Goal: Information Seeking & Learning: Learn about a topic

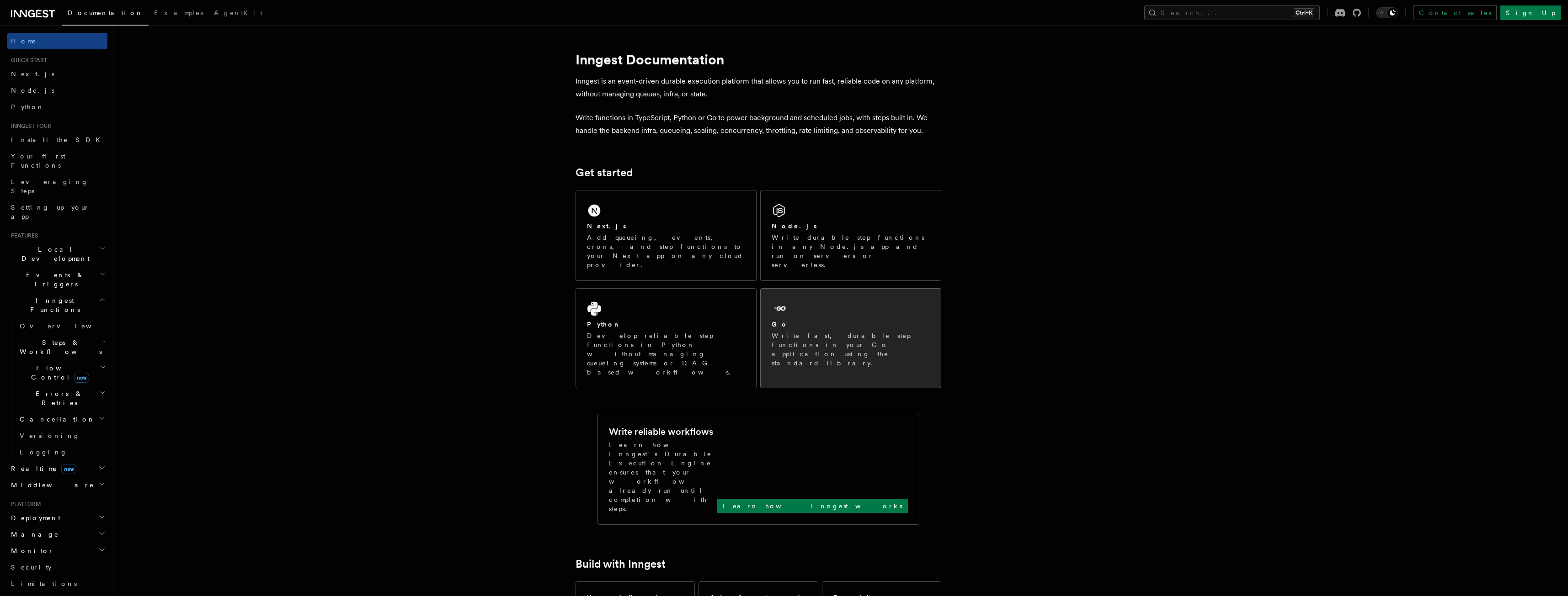
click at [830, 288] on div "Go Write fast, durable step functions in your Go application using the standard…" at bounding box center [850, 333] width 180 height 90
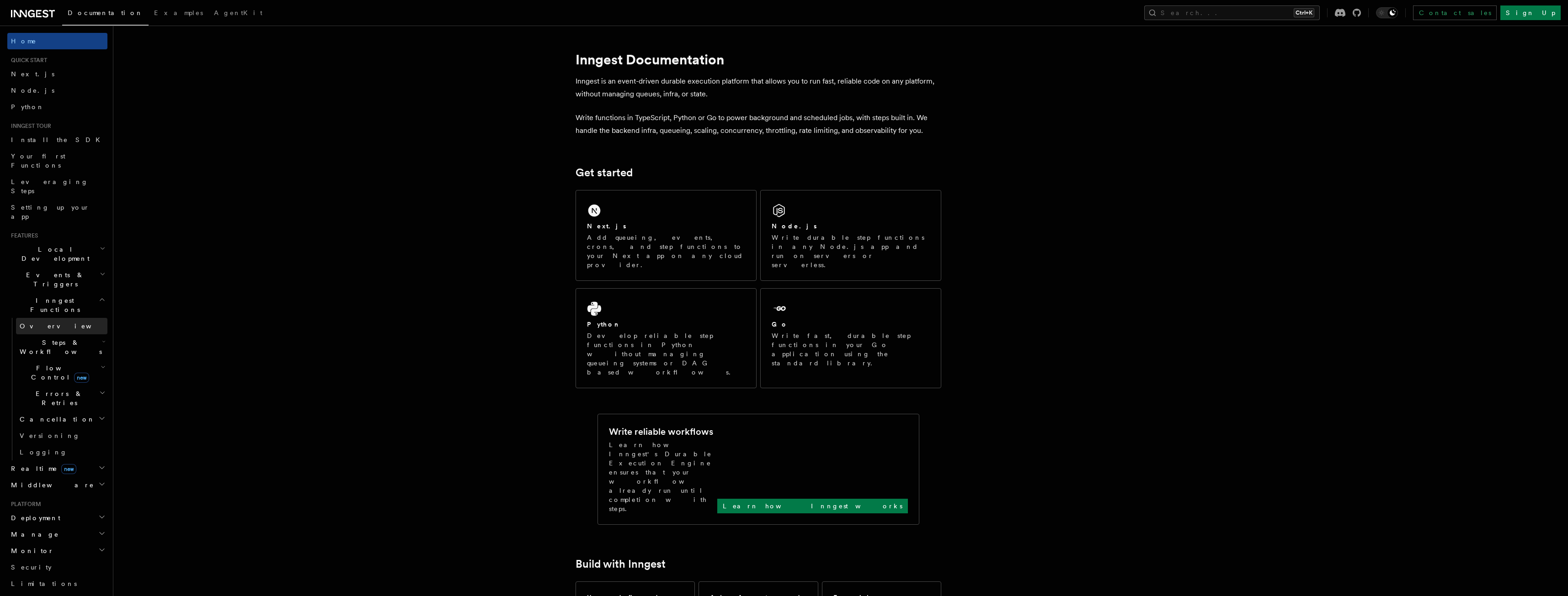
click at [61, 318] on link "Overview" at bounding box center [62, 327] width 92 height 17
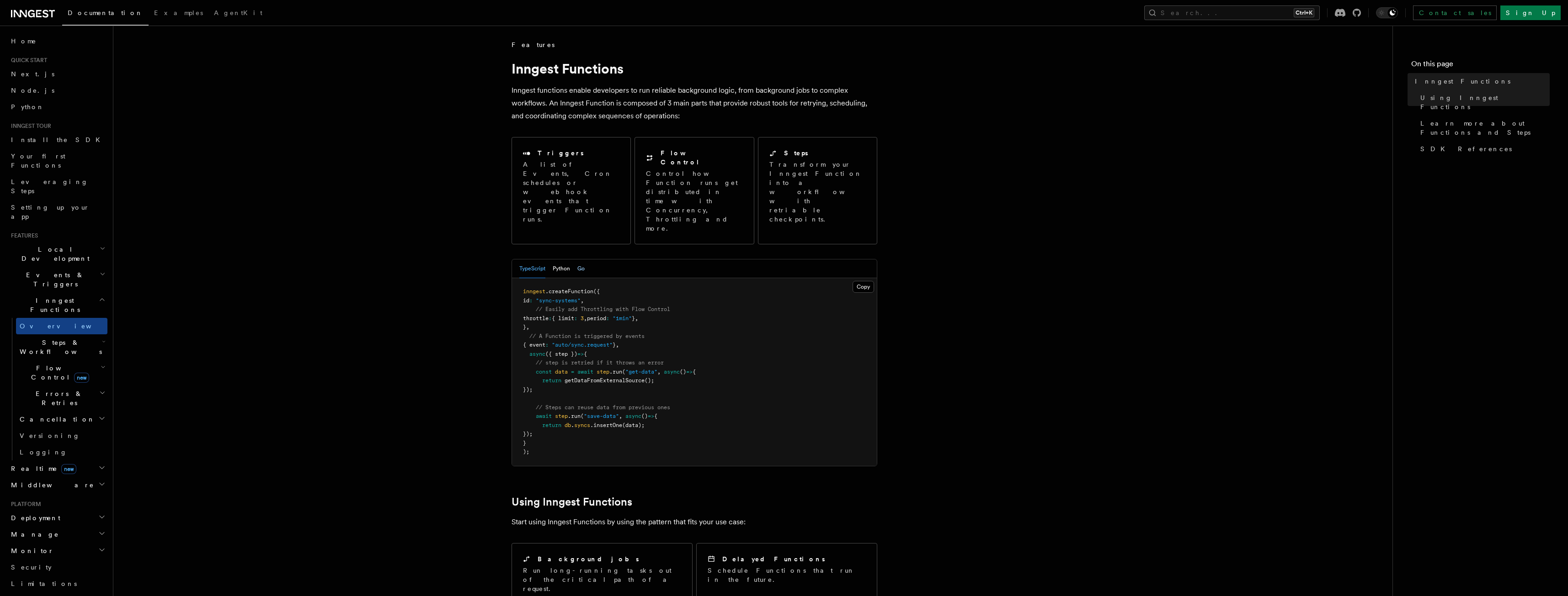
click at [584, 259] on button "Go" at bounding box center [581, 269] width 8 height 19
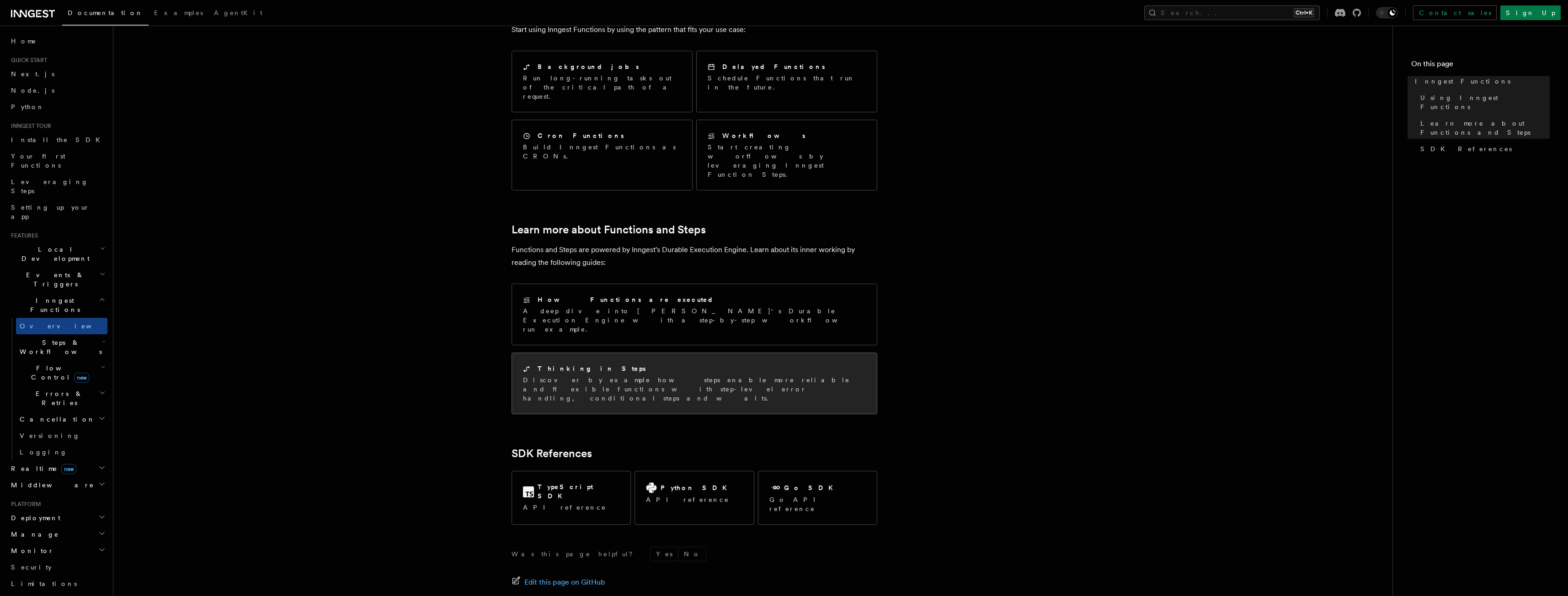
scroll to position [540, 0]
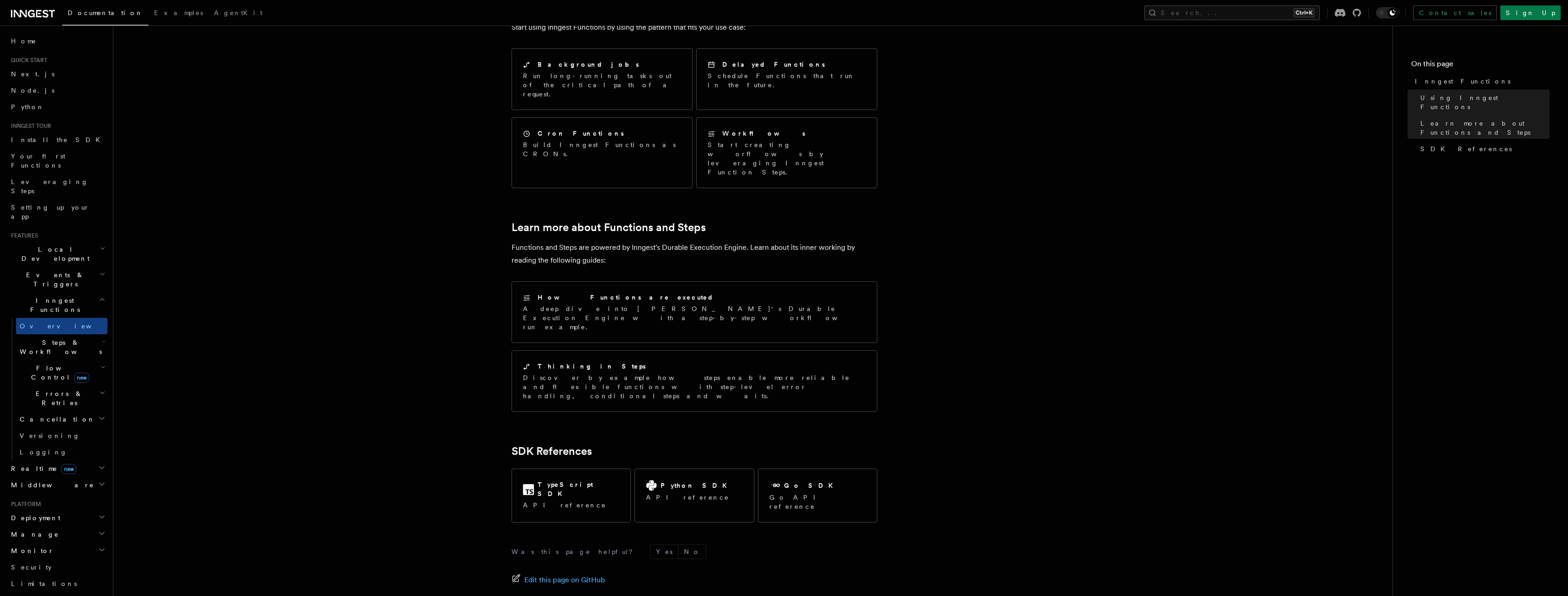
click at [37, 13] on icon at bounding box center [38, 14] width 5 height 8
